Goal: Task Accomplishment & Management: Complete application form

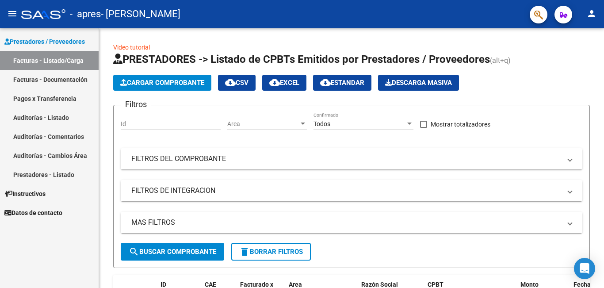
click at [20, 211] on span "Datos de contacto" at bounding box center [33, 213] width 58 height 10
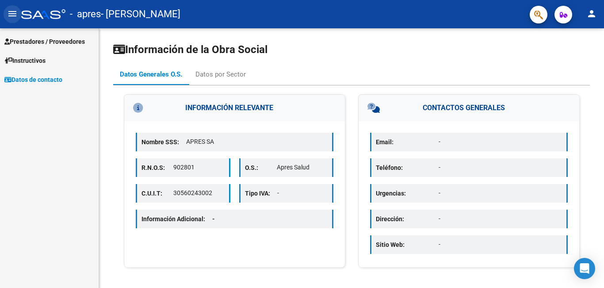
click at [8, 11] on mat-icon "menu" at bounding box center [12, 13] width 11 height 11
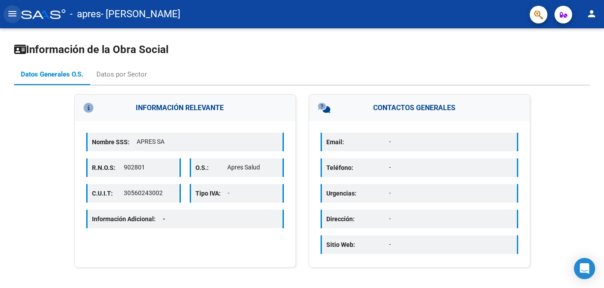
click at [10, 12] on mat-icon "menu" at bounding box center [12, 13] width 11 height 11
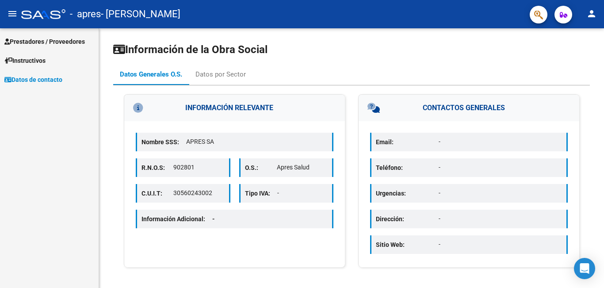
click at [590, 15] on mat-icon "person" at bounding box center [591, 13] width 11 height 11
click at [563, 16] on div at bounding box center [302, 144] width 604 height 288
click at [565, 17] on icon "button" at bounding box center [563, 14] width 8 height 7
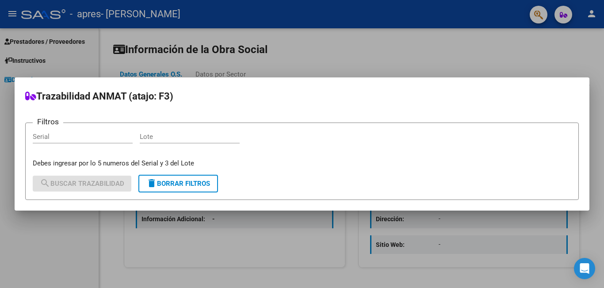
click at [542, 16] on div at bounding box center [302, 144] width 604 height 288
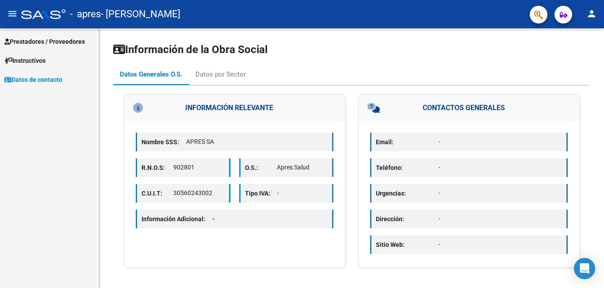
click at [543, 19] on button "button" at bounding box center [538, 15] width 18 height 18
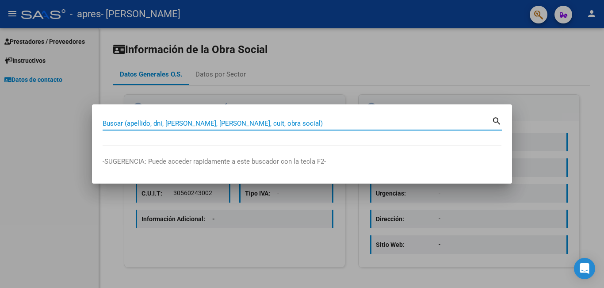
click at [534, 13] on div at bounding box center [302, 144] width 604 height 288
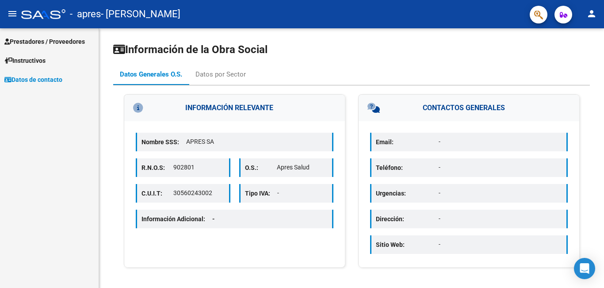
click at [50, 42] on span "Prestadores / Proveedores" at bounding box center [44, 42] width 80 height 10
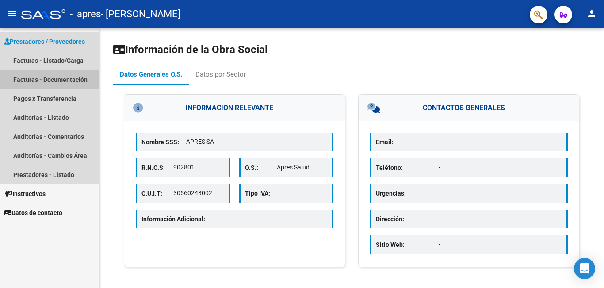
click at [37, 84] on link "Facturas - Documentación" at bounding box center [49, 79] width 99 height 19
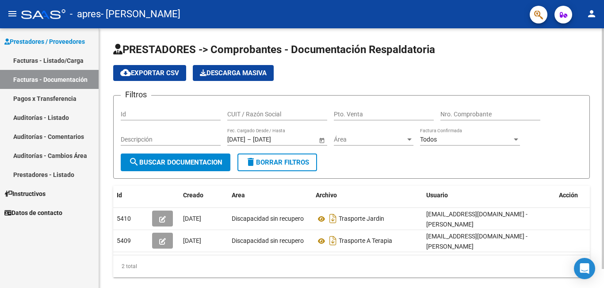
scroll to position [20, 0]
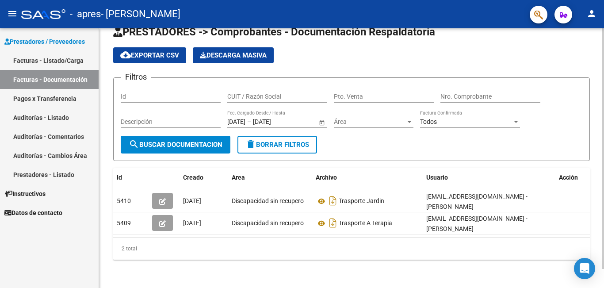
click at [602, 282] on div at bounding box center [602, 157] width 2 height 259
click at [602, 282] on div at bounding box center [602, 167] width 2 height 240
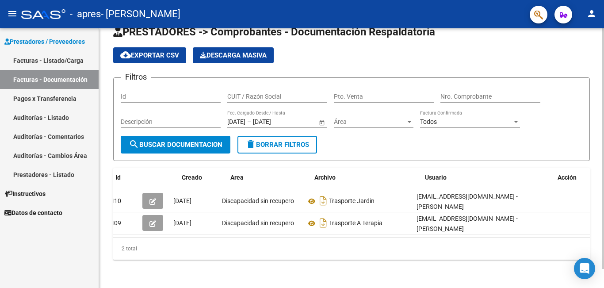
scroll to position [0, 0]
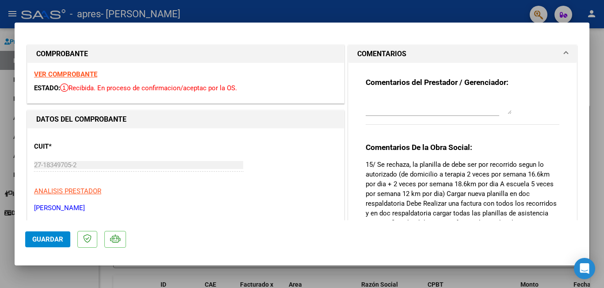
click at [493, 4] on div at bounding box center [302, 144] width 604 height 288
type input "$ 0,00"
